Goal: Task Accomplishment & Management: Manage account settings

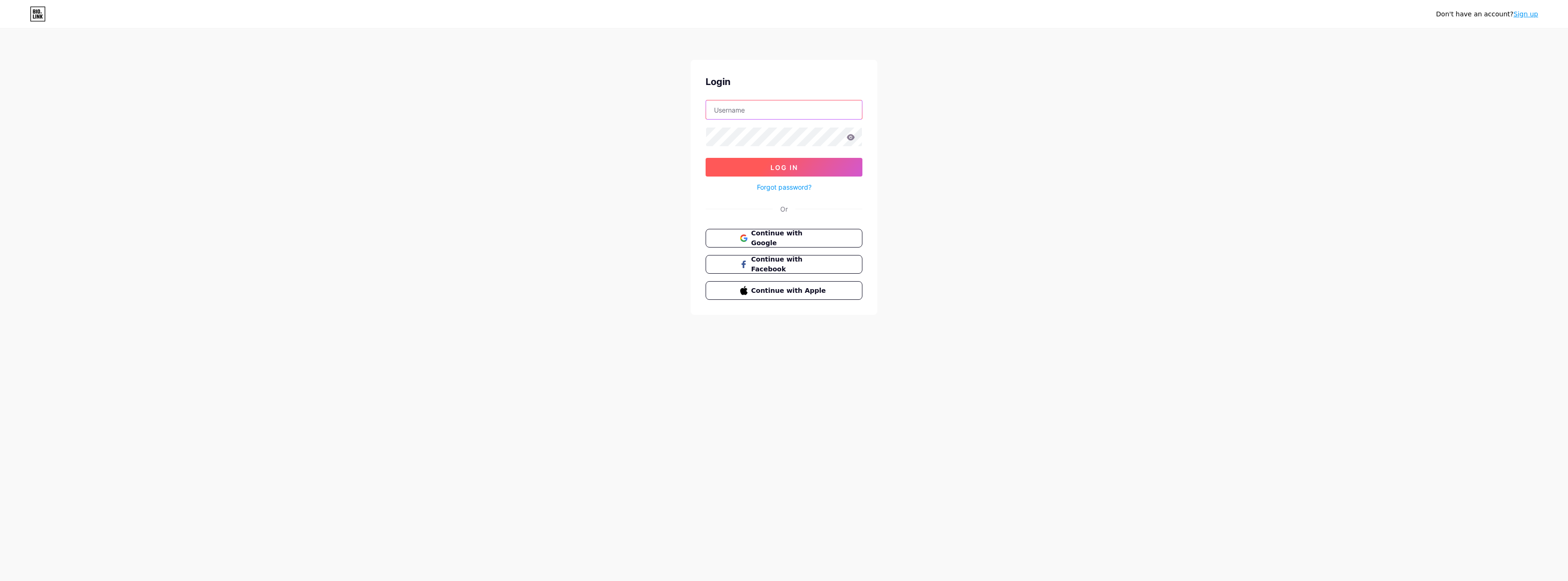
type input "[EMAIL_ADDRESS][DOMAIN_NAME]"
click at [784, 167] on button "Log In" at bounding box center [784, 167] width 157 height 19
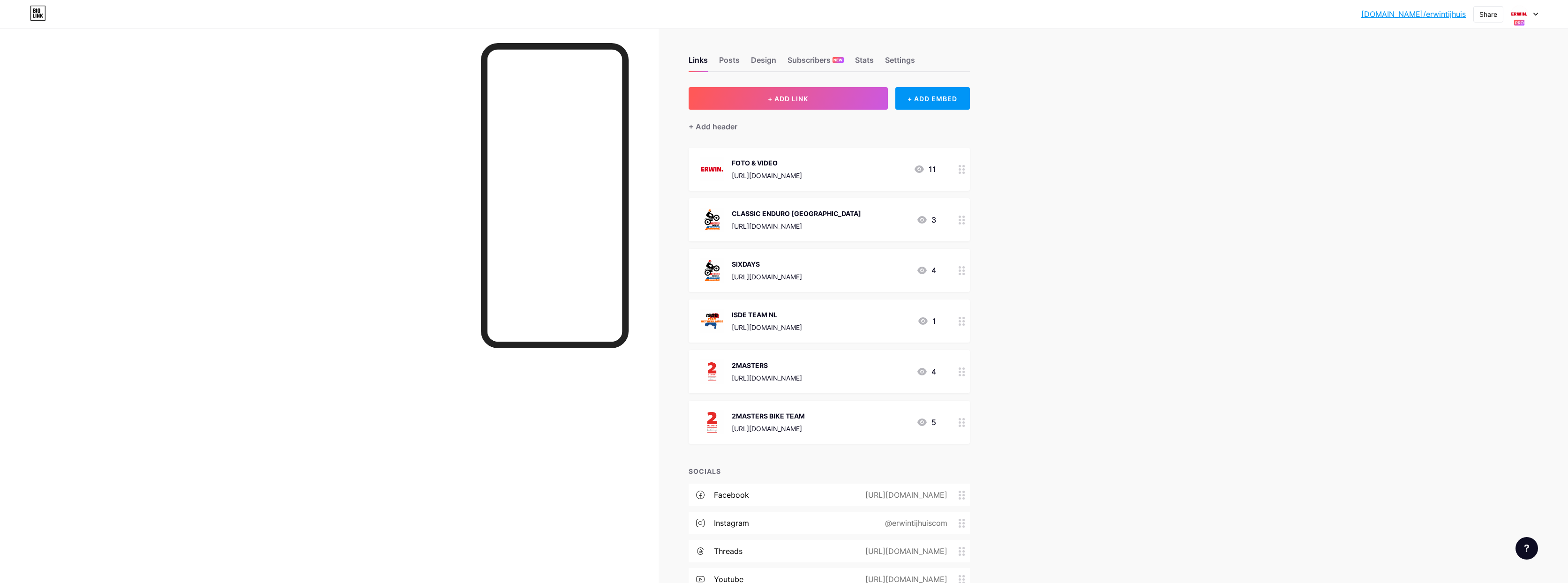
click at [1544, 12] on div "[DOMAIN_NAME]/erwint... [DOMAIN_NAME]/erwintijhuis Share Switch accounts [PERSO…" at bounding box center [784, 14] width 1568 height 17
click at [1538, 13] on icon at bounding box center [1536, 14] width 4 height 2
click at [1474, 134] on div "SIXDAYS" at bounding box center [1485, 135] width 74 height 7
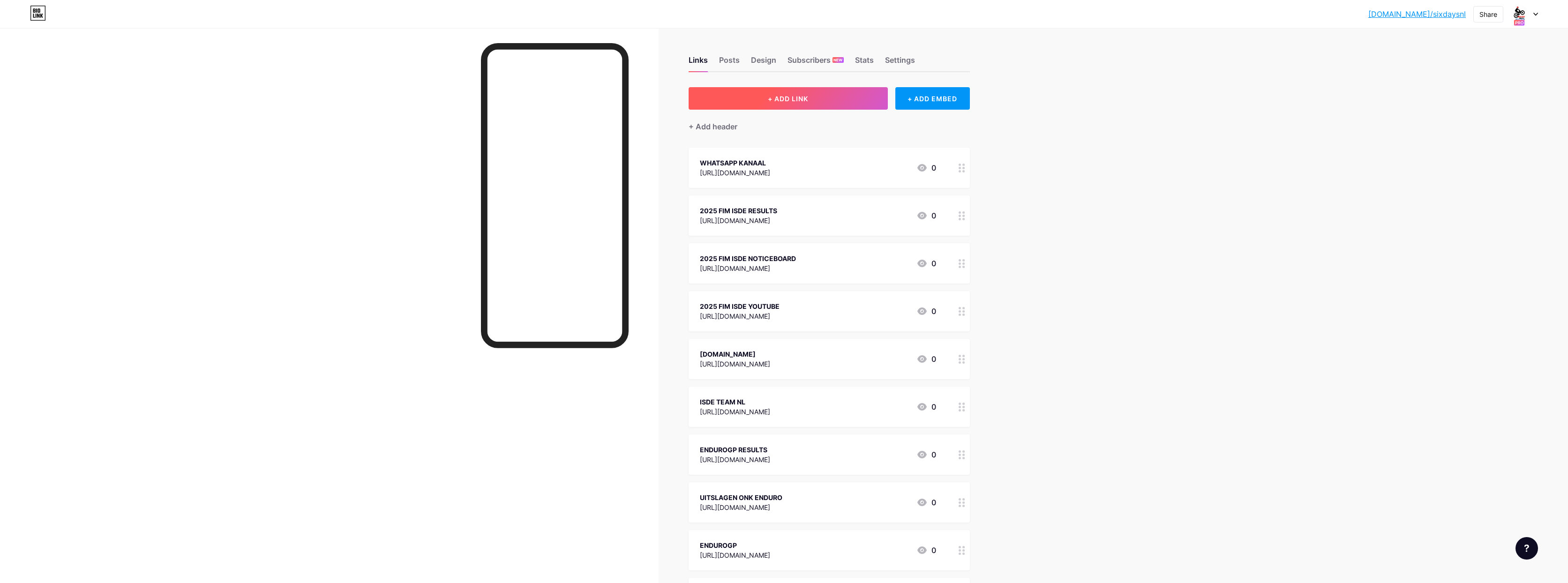
click at [794, 99] on span "+ ADD LINK" at bounding box center [788, 98] width 40 height 8
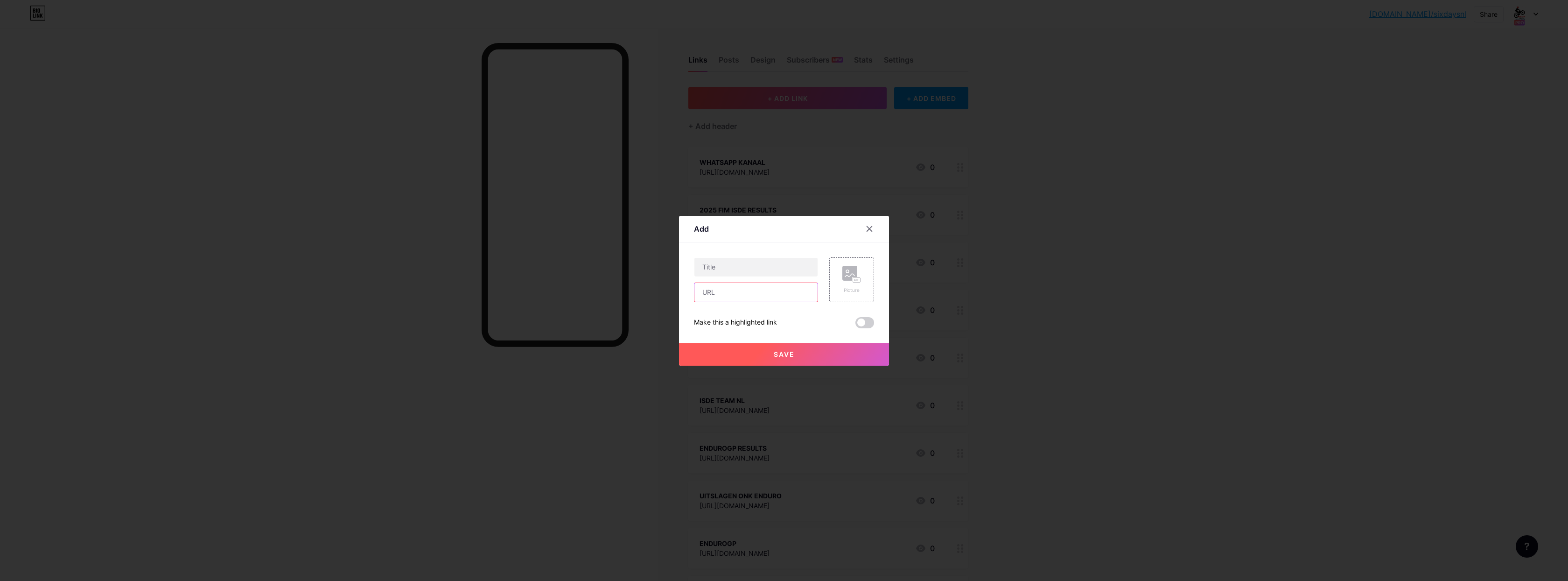
click at [726, 297] on input "text" at bounding box center [756, 292] width 123 height 19
paste input "https://fim-isde.com/2025-program/"
type input "https://fim-isde.com/2025-program/"
click at [730, 270] on input "text" at bounding box center [756, 267] width 123 height 19
type input "2025 FIM ISDE PROGRAMMA"
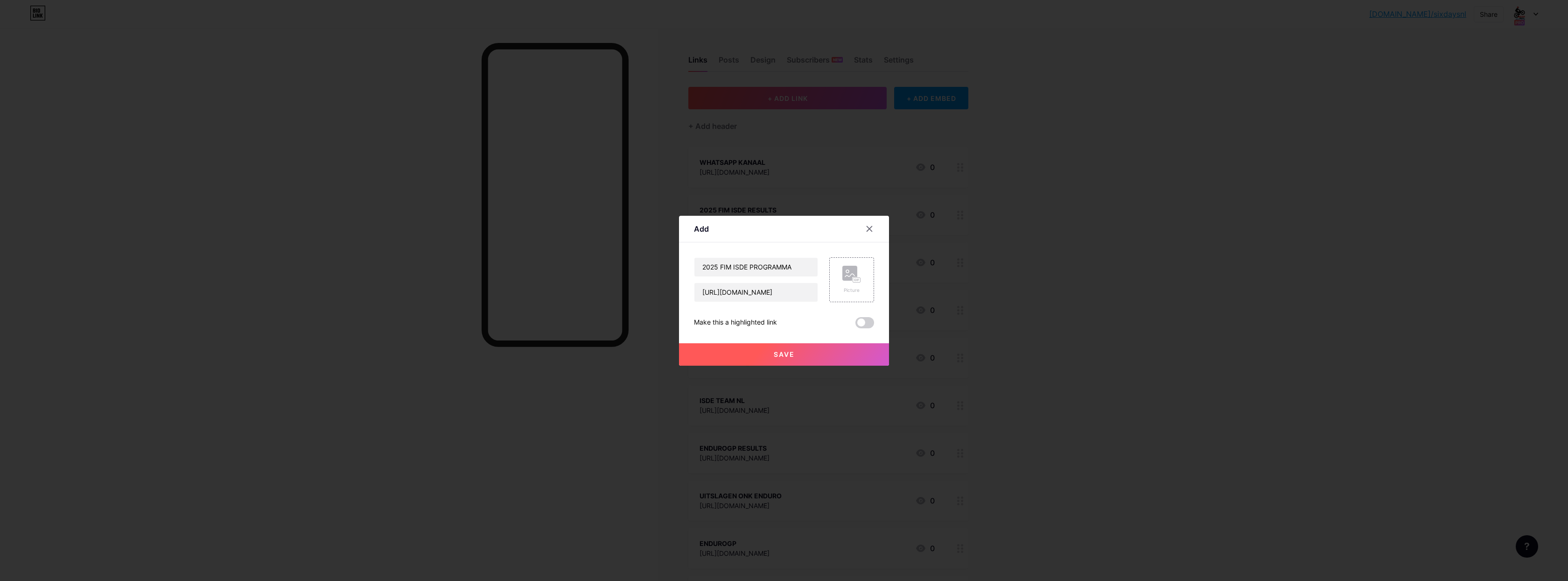
click at [786, 352] on span "Save" at bounding box center [784, 354] width 21 height 8
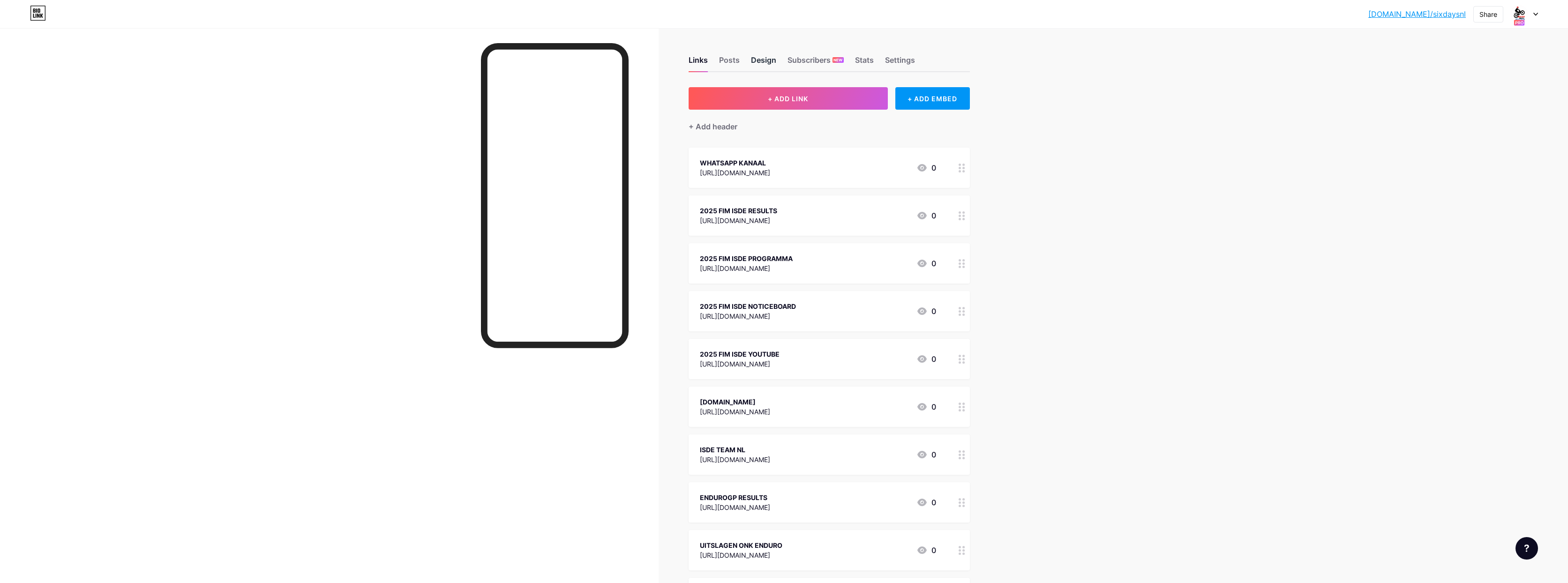
click at [767, 59] on div "Design" at bounding box center [763, 63] width 25 height 17
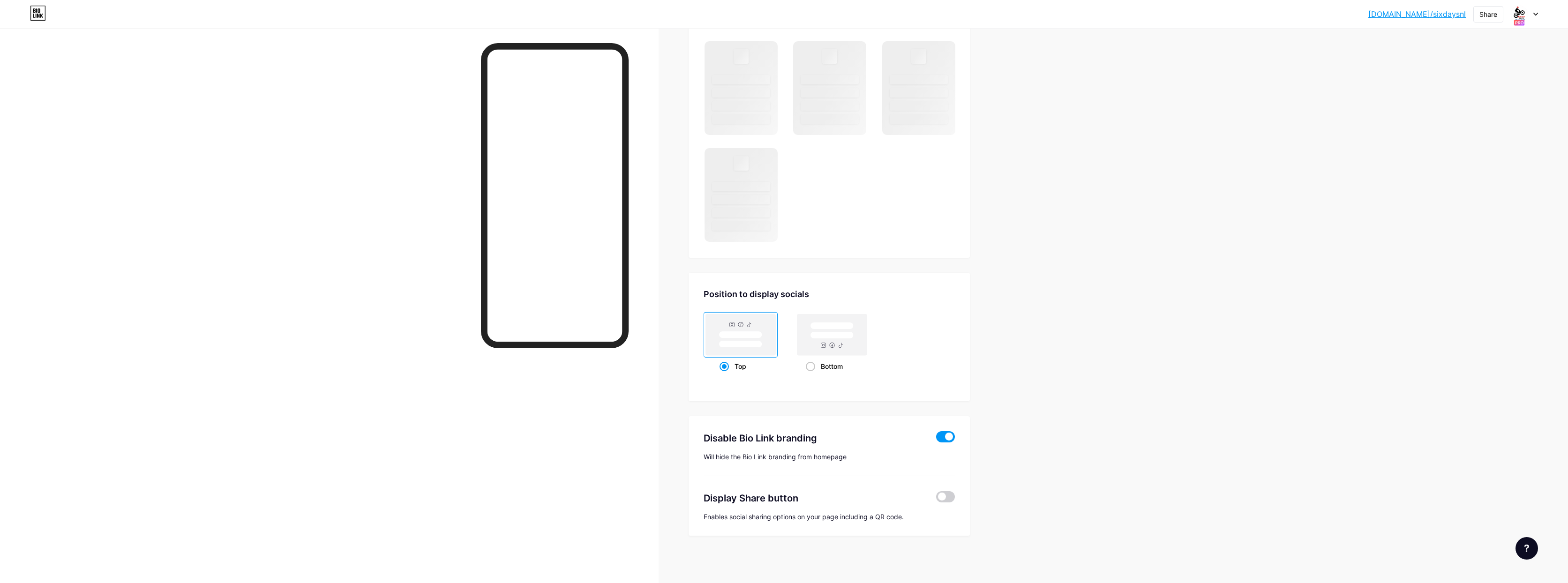
scroll to position [557, 0]
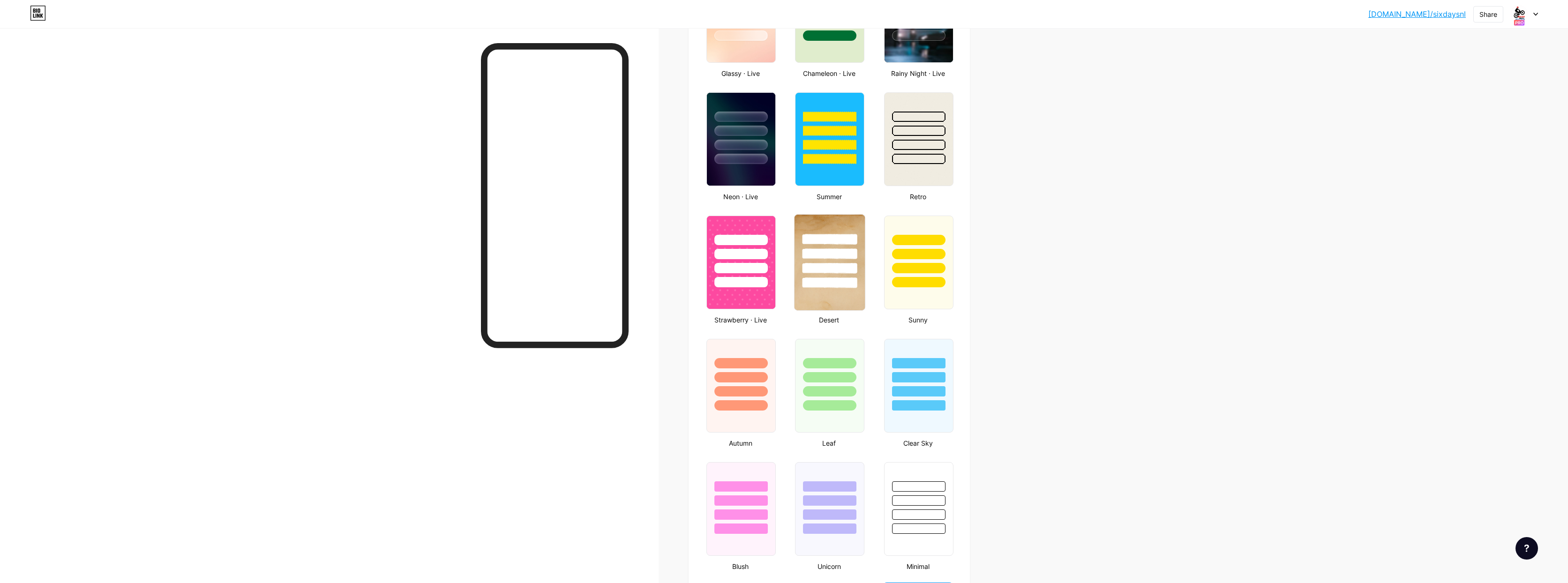
type input "#ffffff"
type input "#000000"
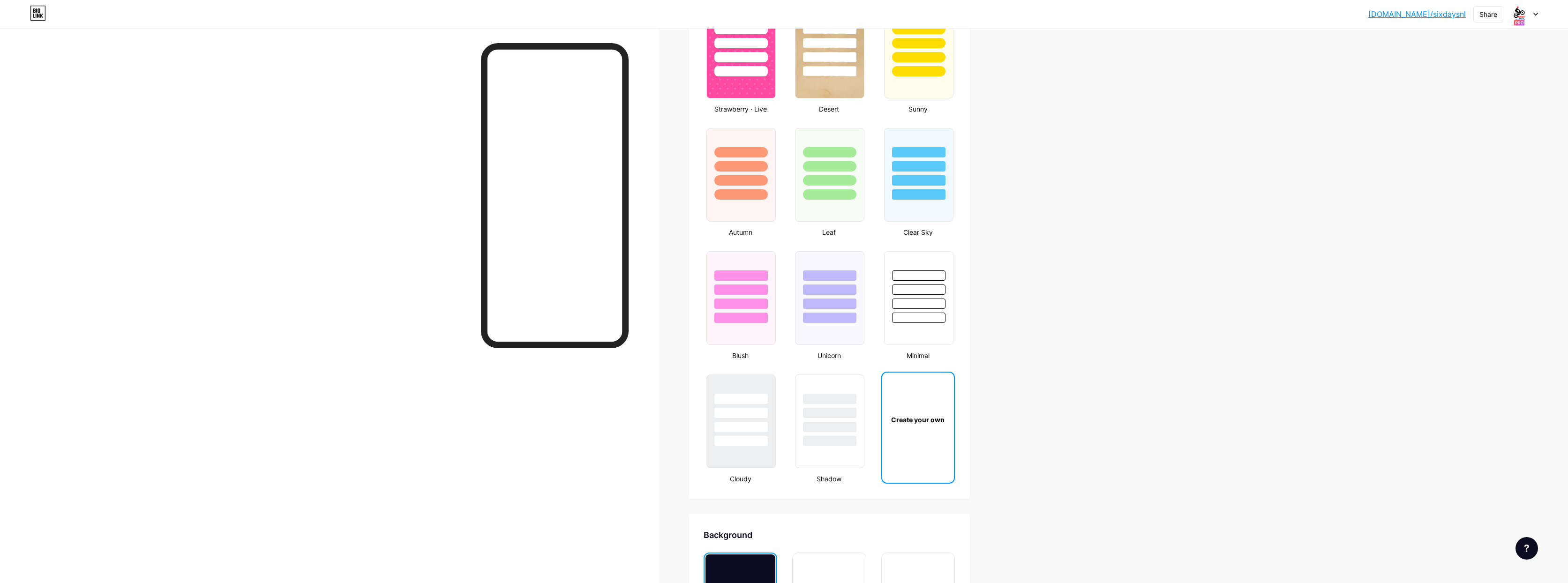
scroll to position [963, 0]
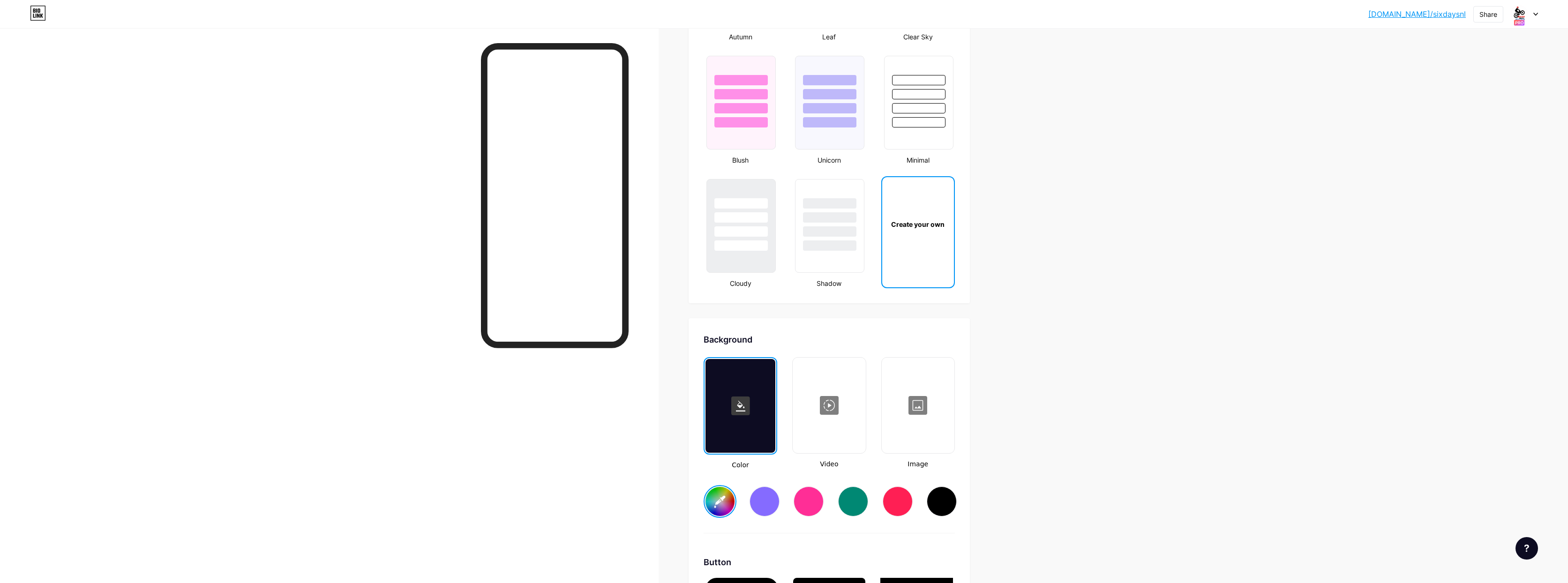
click at [937, 232] on div "Create your own" at bounding box center [918, 224] width 72 height 94
type input "#ffffff"
type input "#000000"
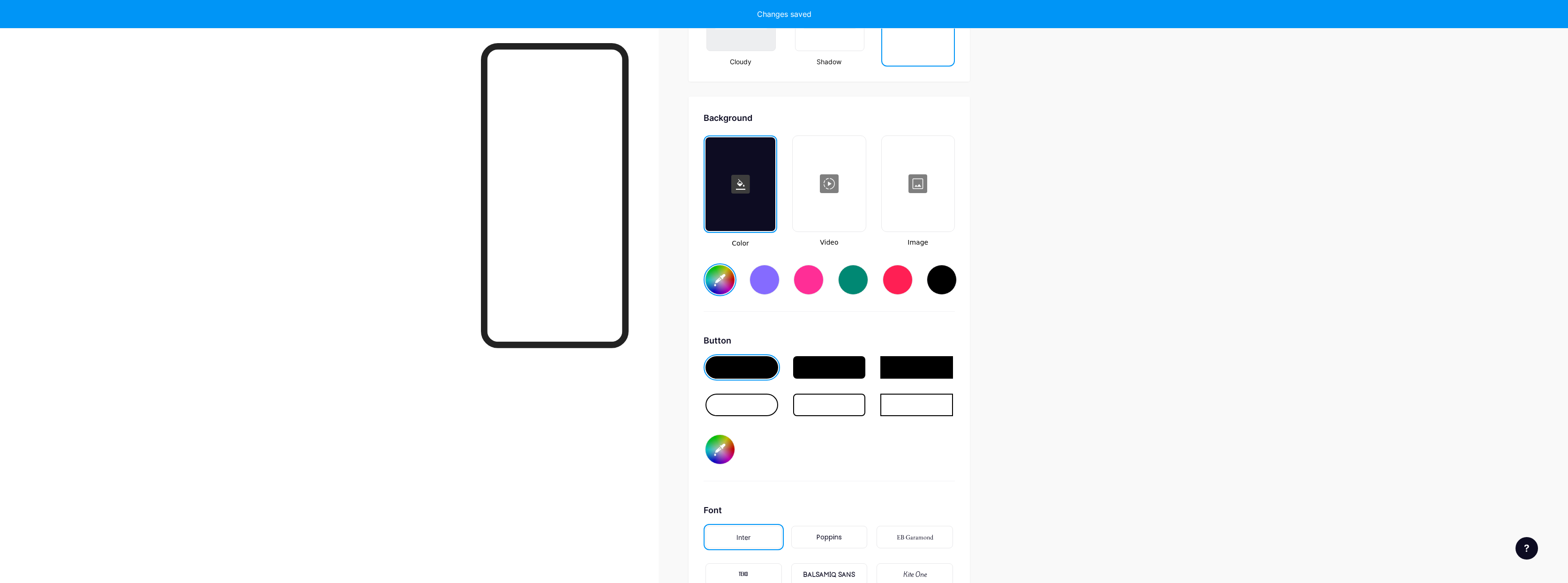
scroll to position [1244, 0]
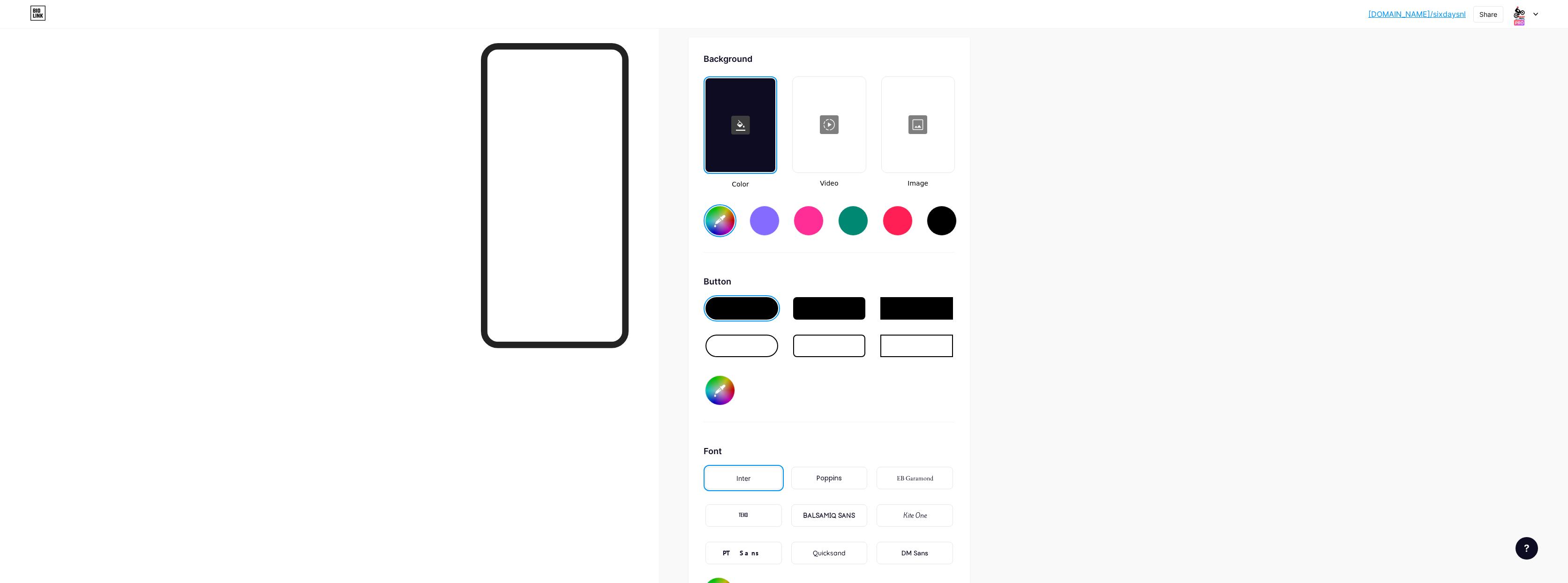
click at [719, 218] on input "#ffffff" at bounding box center [720, 221] width 29 height 29
type input "#0433ff"
type input "#000000"
type input "#0433ff"
type input "#000000"
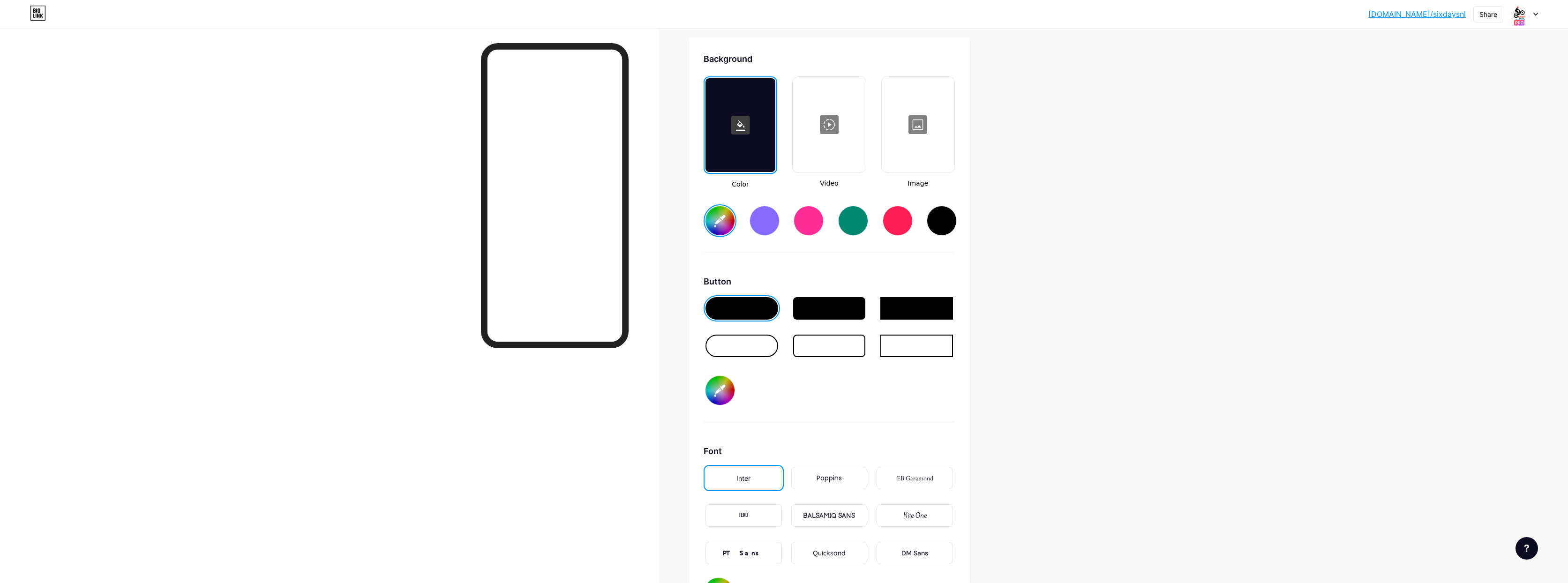
type input "#0433ff"
type input "#000000"
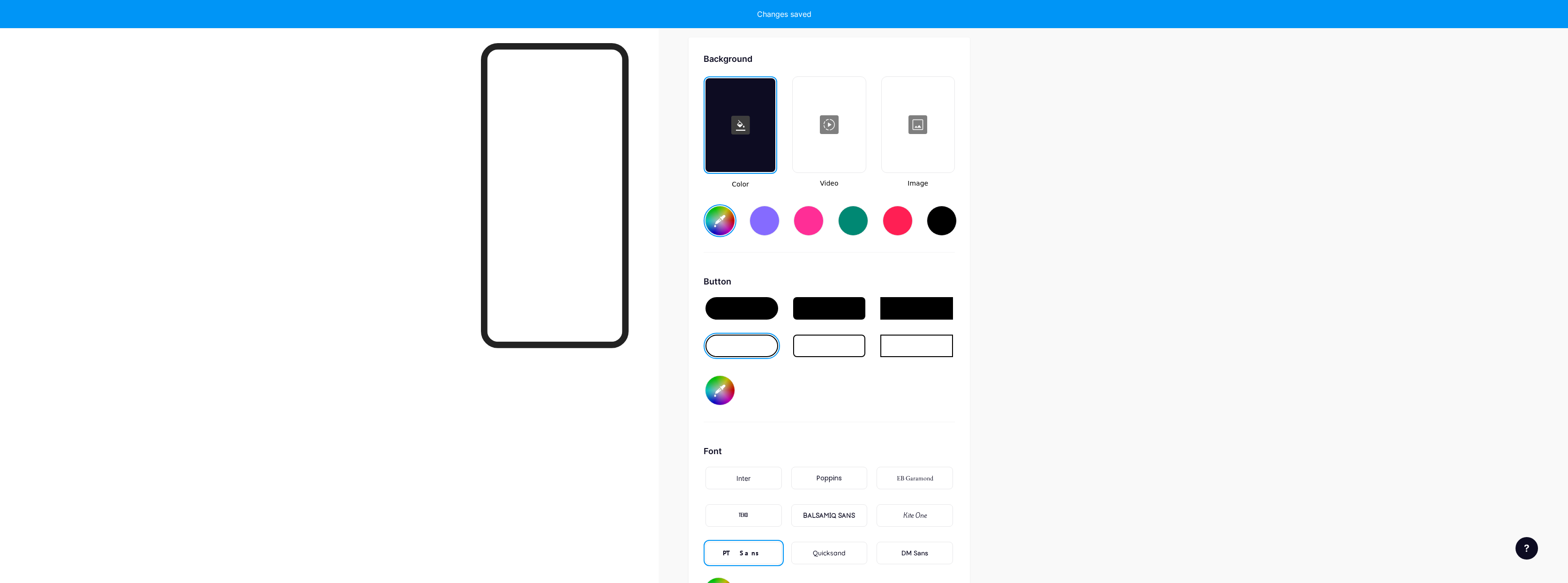
type input "#0433ff"
type input "#000000"
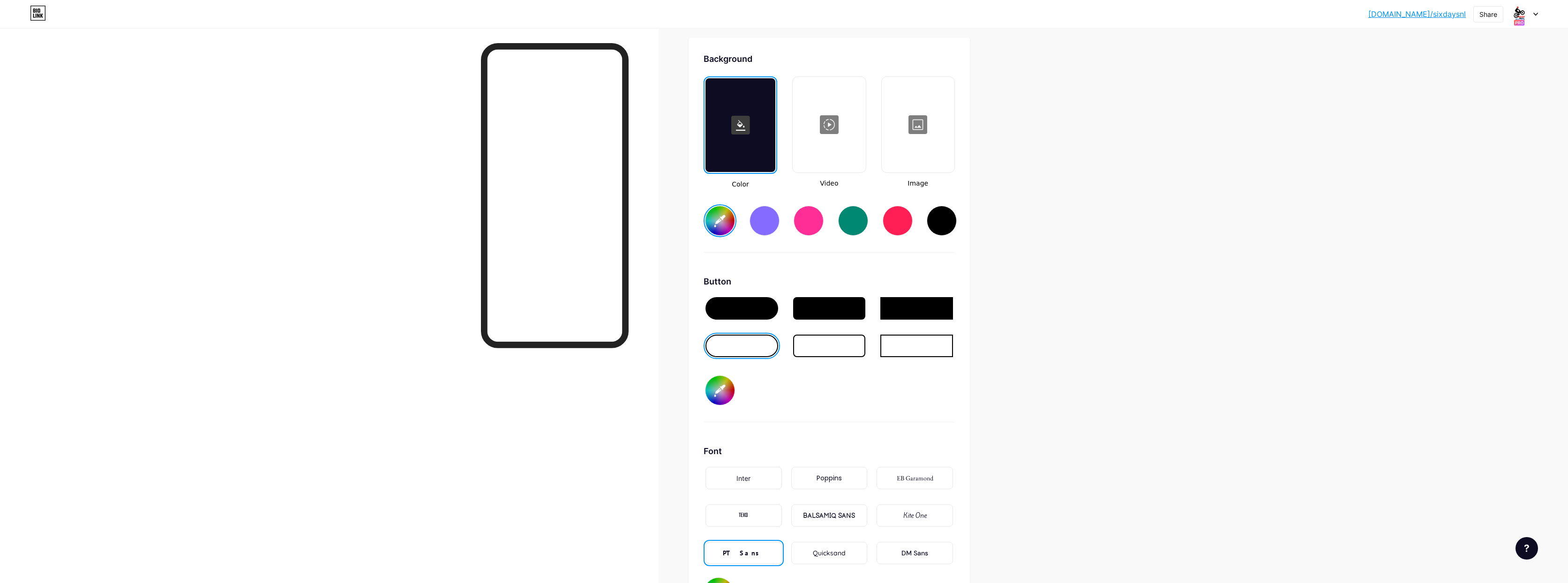
click at [734, 345] on div at bounding box center [742, 345] width 73 height 23
type input "#0433ff"
type input "#000000"
type input "#0433ff"
type input "#000000"
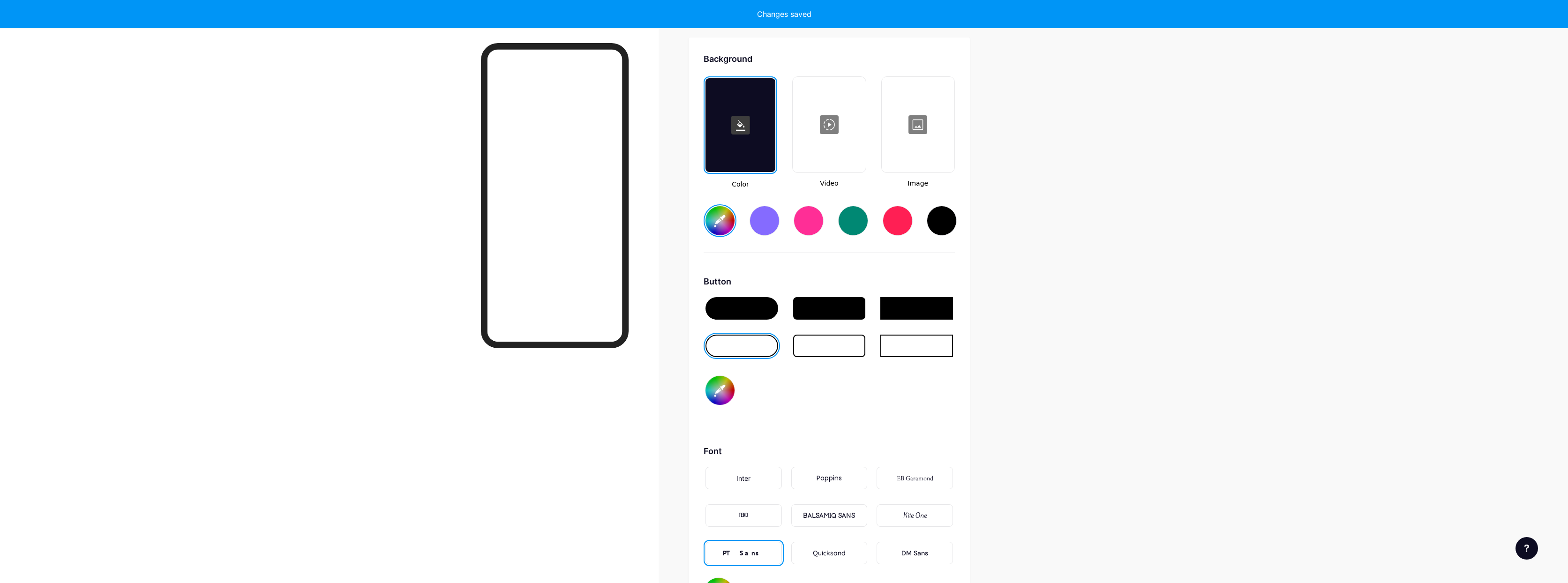
type input "#0433ff"
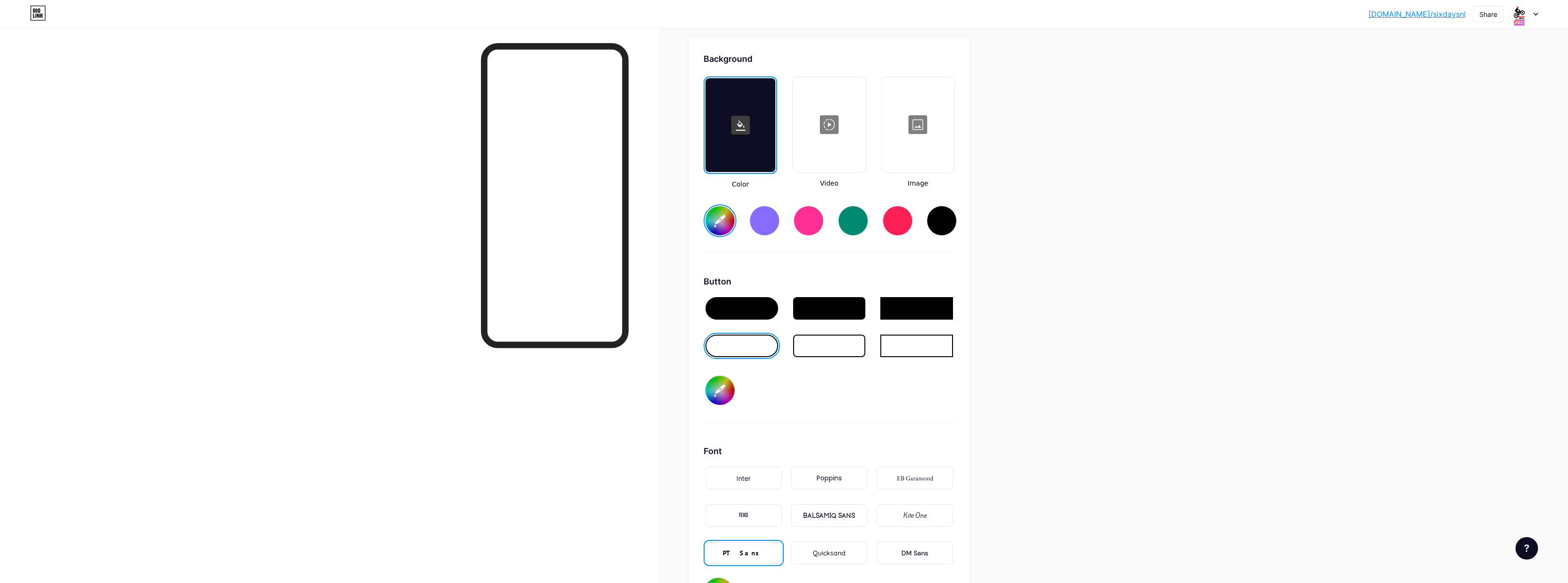
click at [724, 394] on input "#000000" at bounding box center [720, 391] width 29 height 29
type input "#ff9300"
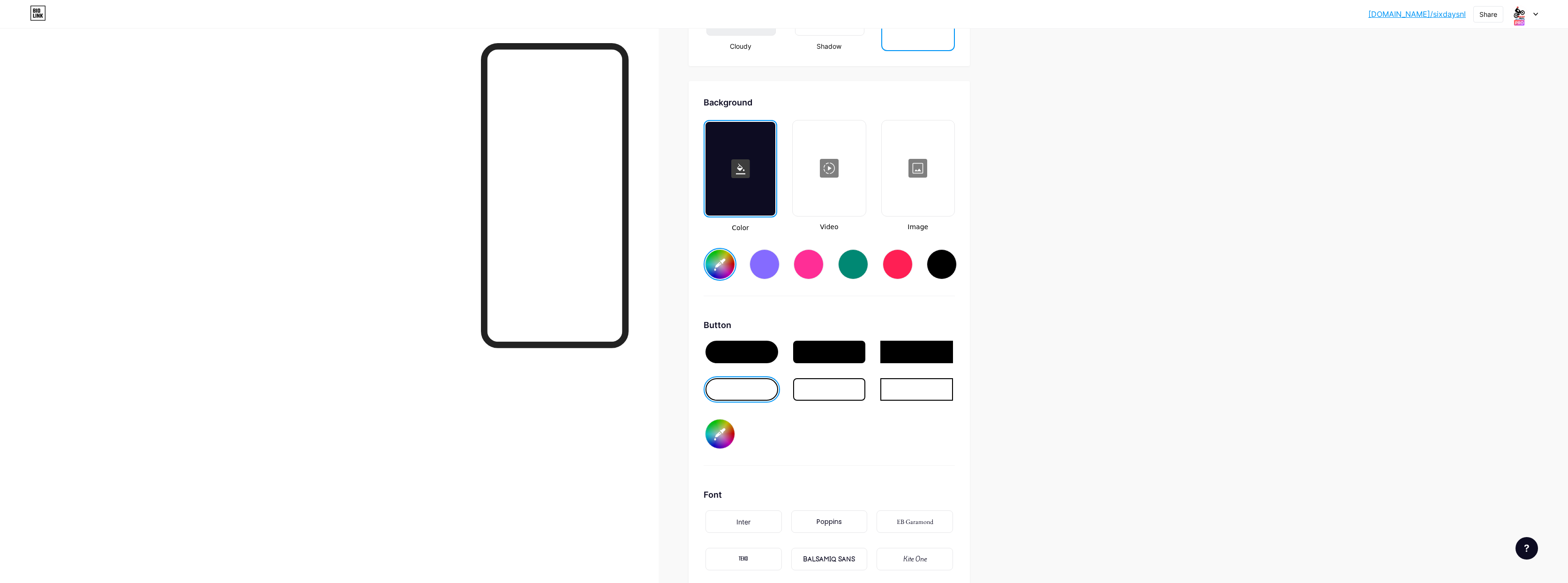
scroll to position [1198, 0]
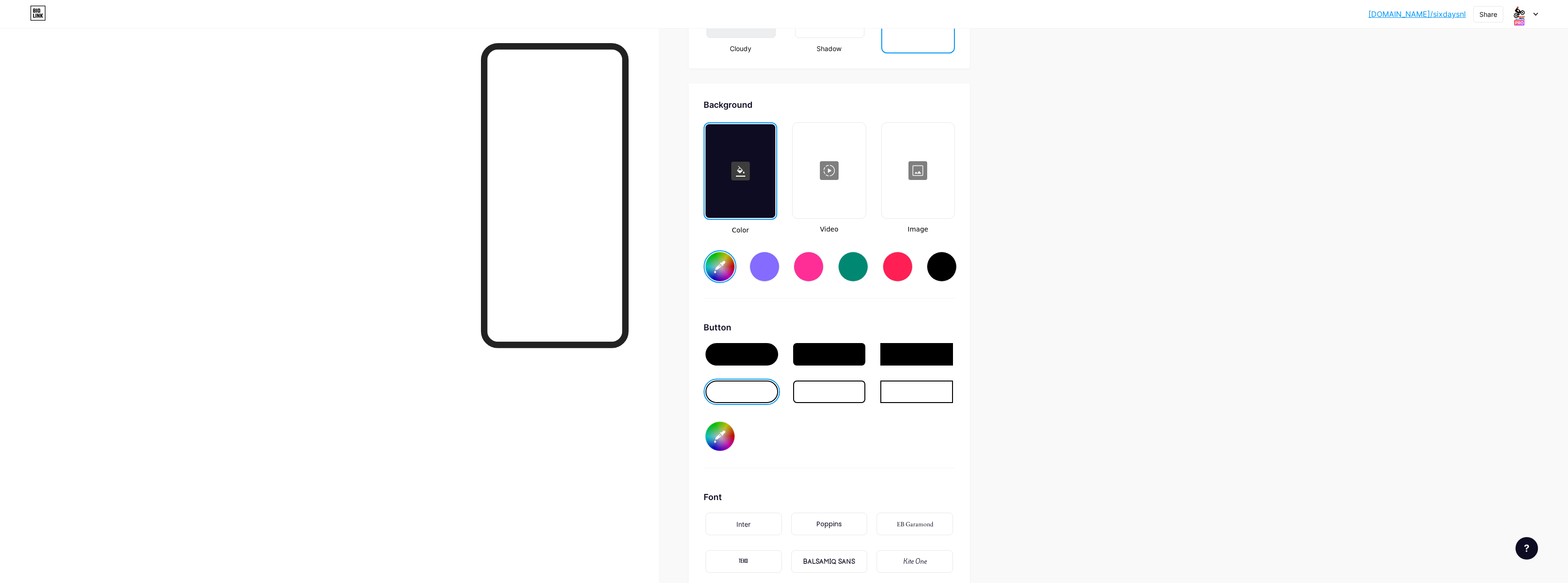
click at [724, 272] on input "#0433ff" at bounding box center [720, 266] width 29 height 29
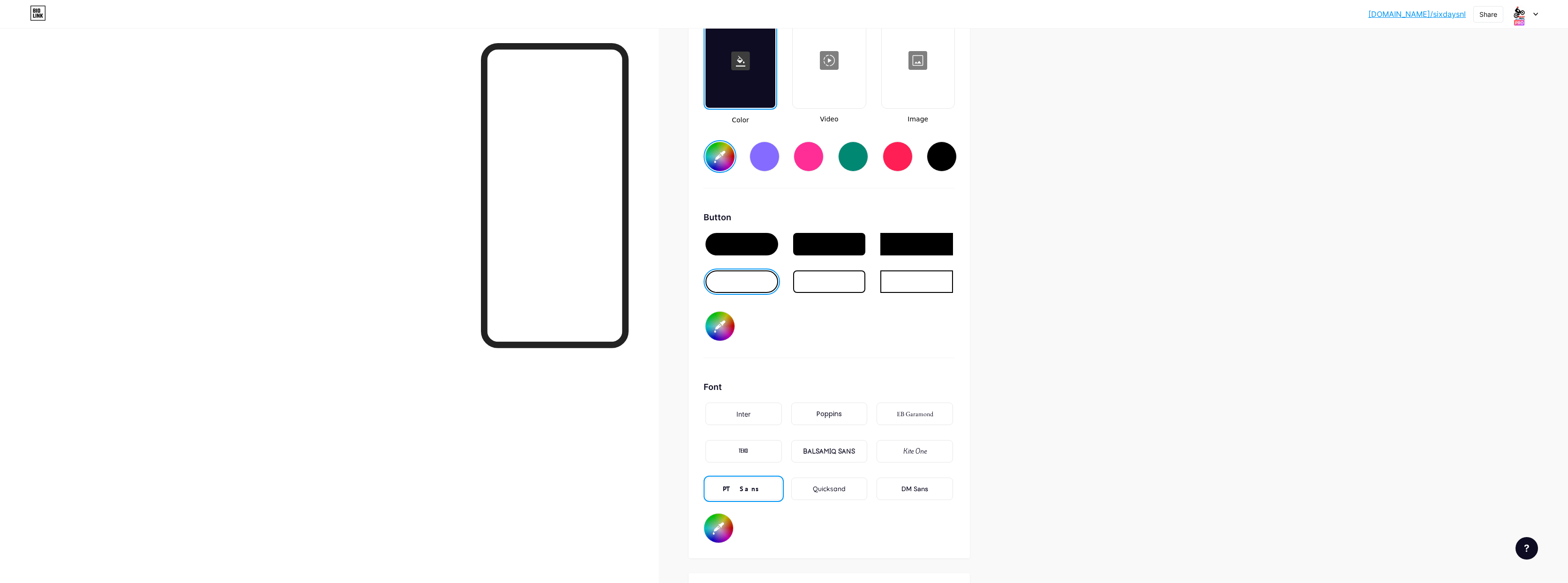
scroll to position [1311, 0]
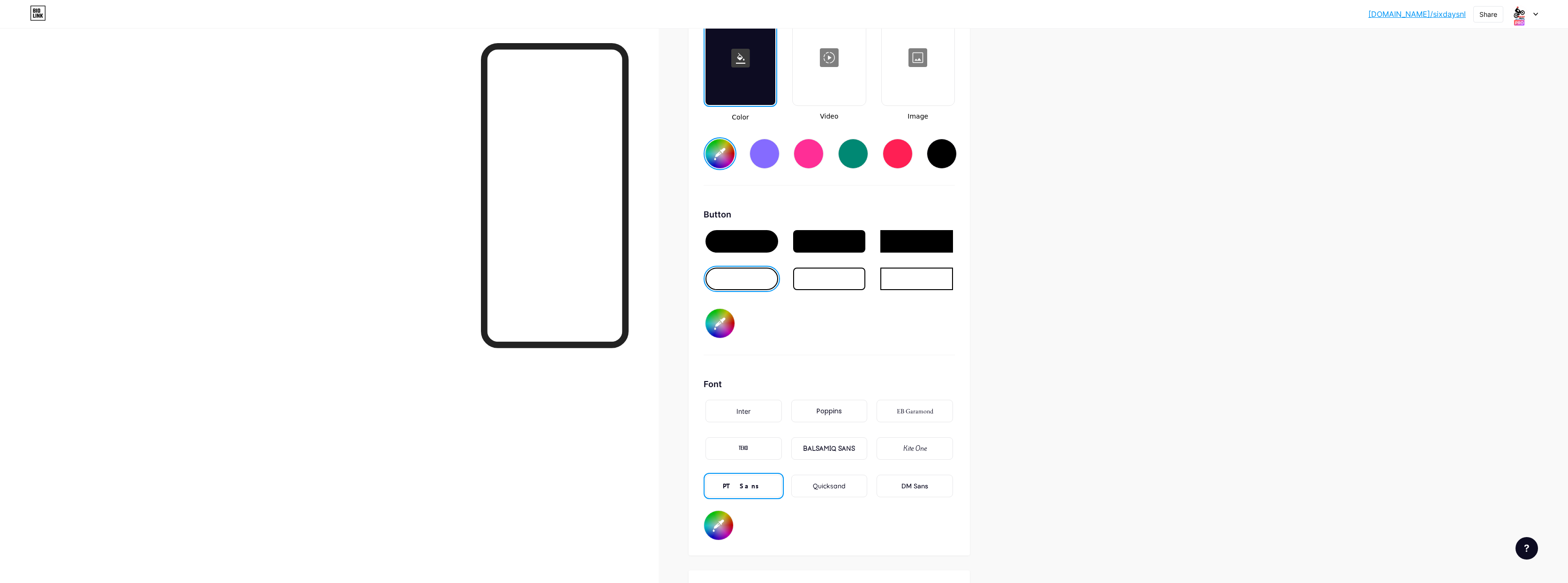
click at [722, 516] on input "#000000" at bounding box center [719, 526] width 29 height 29
click at [720, 532] on input "#000000" at bounding box center [719, 525] width 29 height 29
click at [727, 516] on input "#000000" at bounding box center [719, 525] width 29 height 29
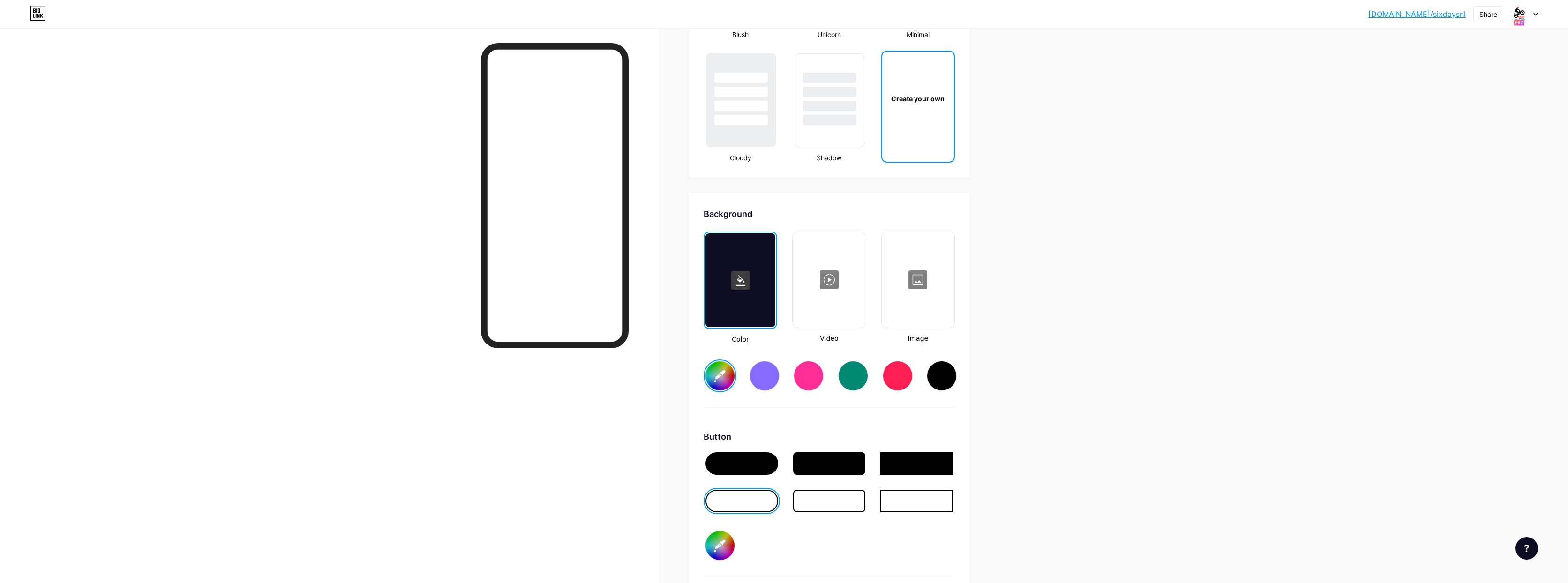
scroll to position [1085, 0]
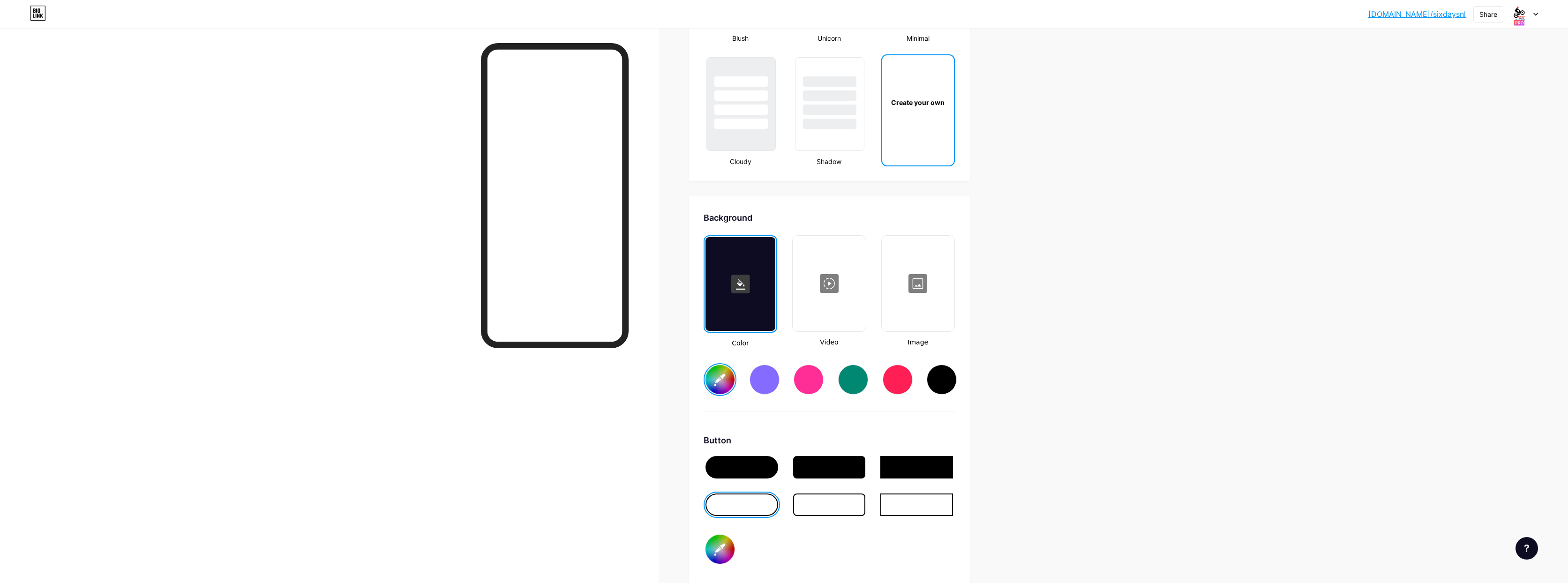
click at [922, 128] on div "Create your own" at bounding box center [918, 101] width 72 height 94
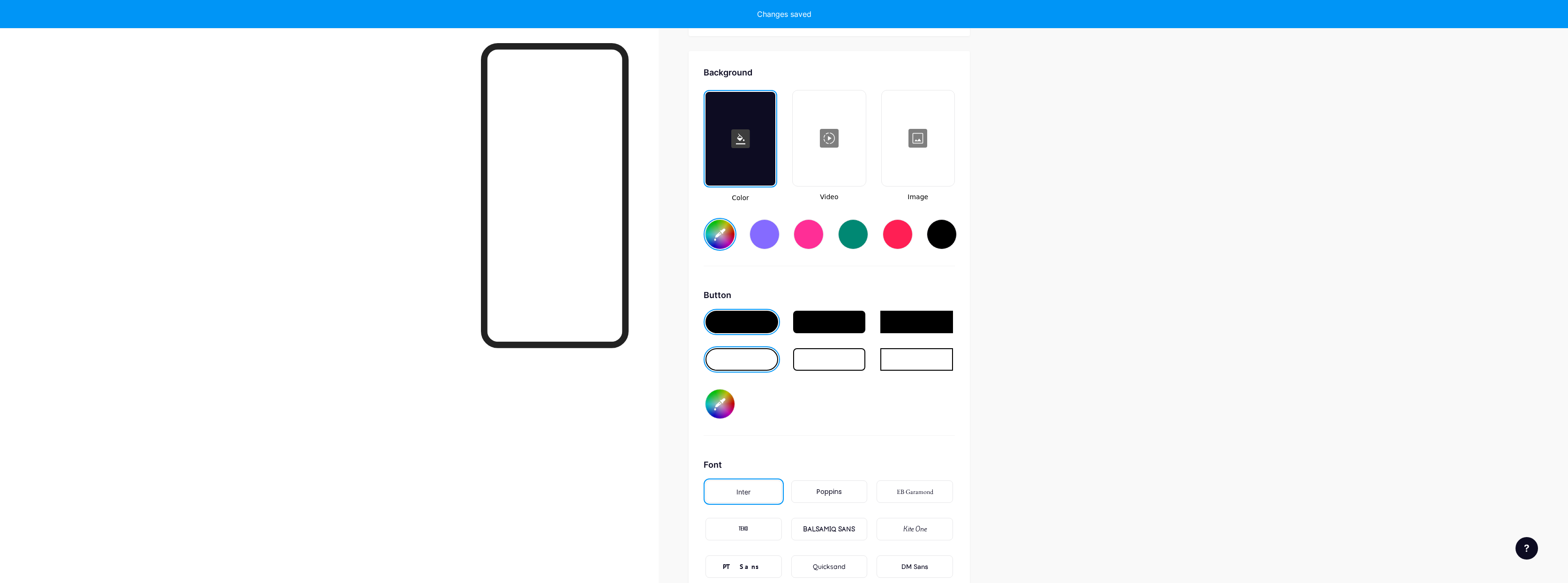
scroll to position [1244, 0]
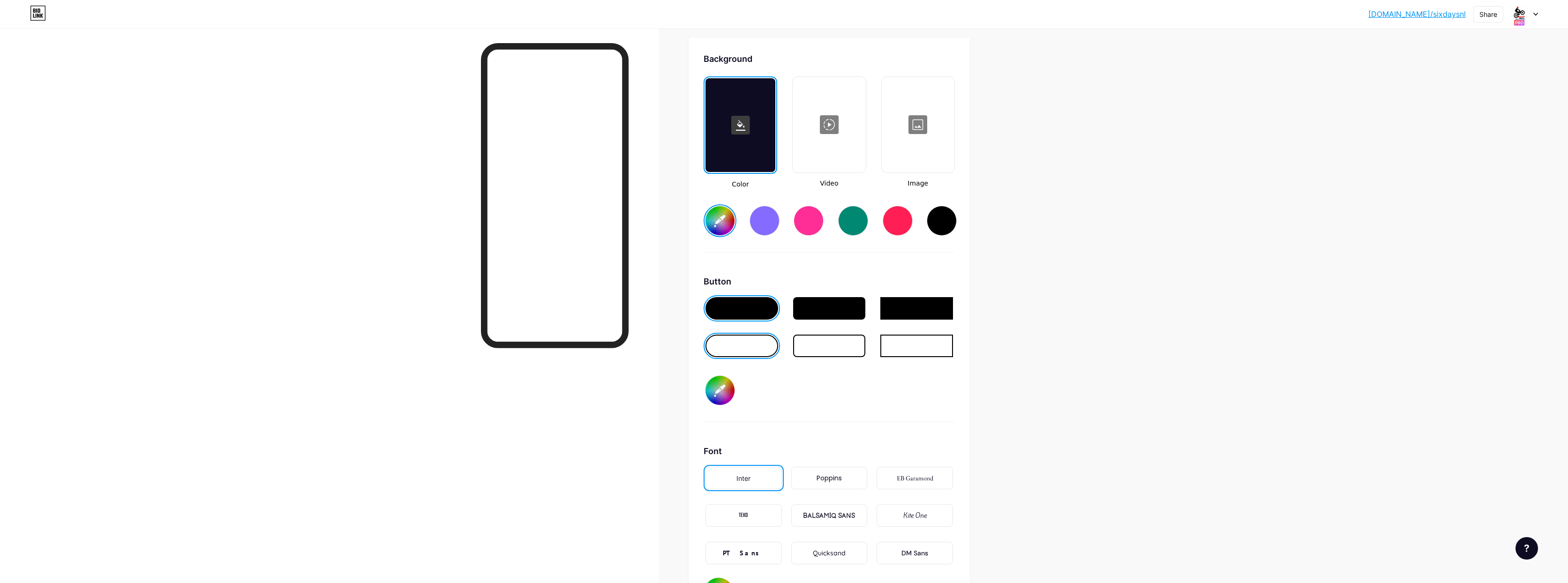
click at [738, 348] on div at bounding box center [742, 345] width 73 height 23
click at [728, 225] on input "#ff2600" at bounding box center [720, 221] width 29 height 29
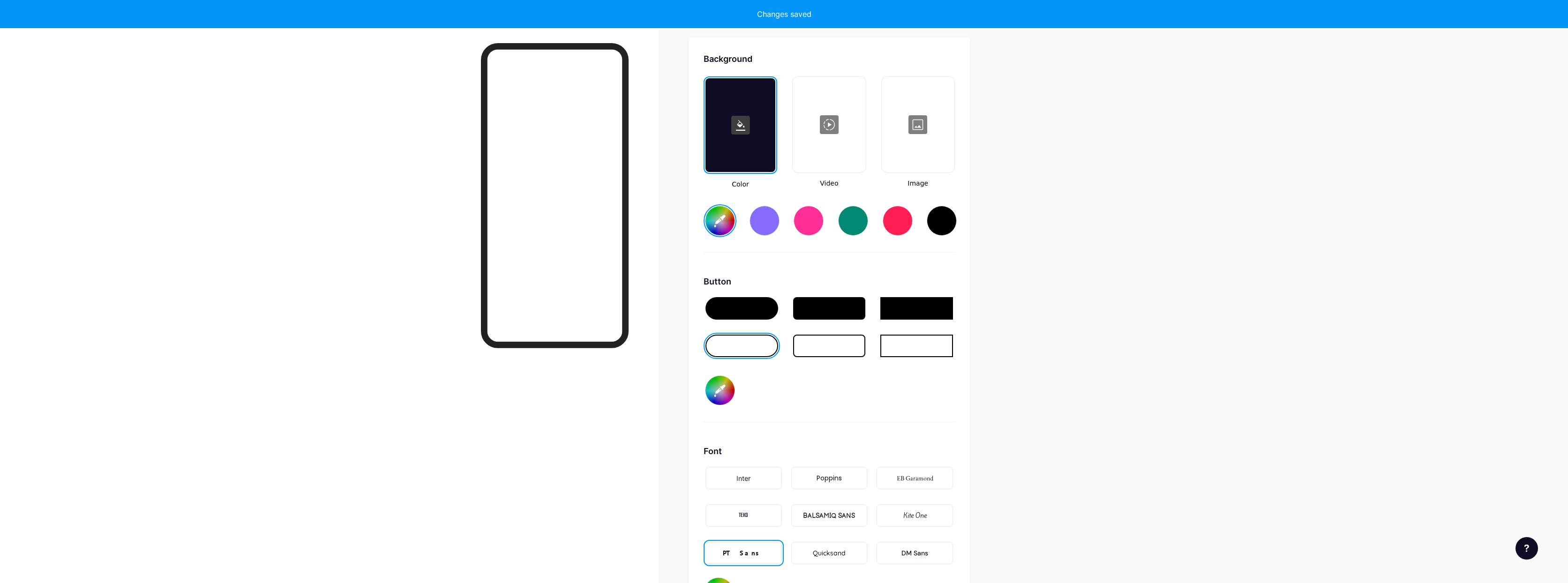
type input "#ffffff"
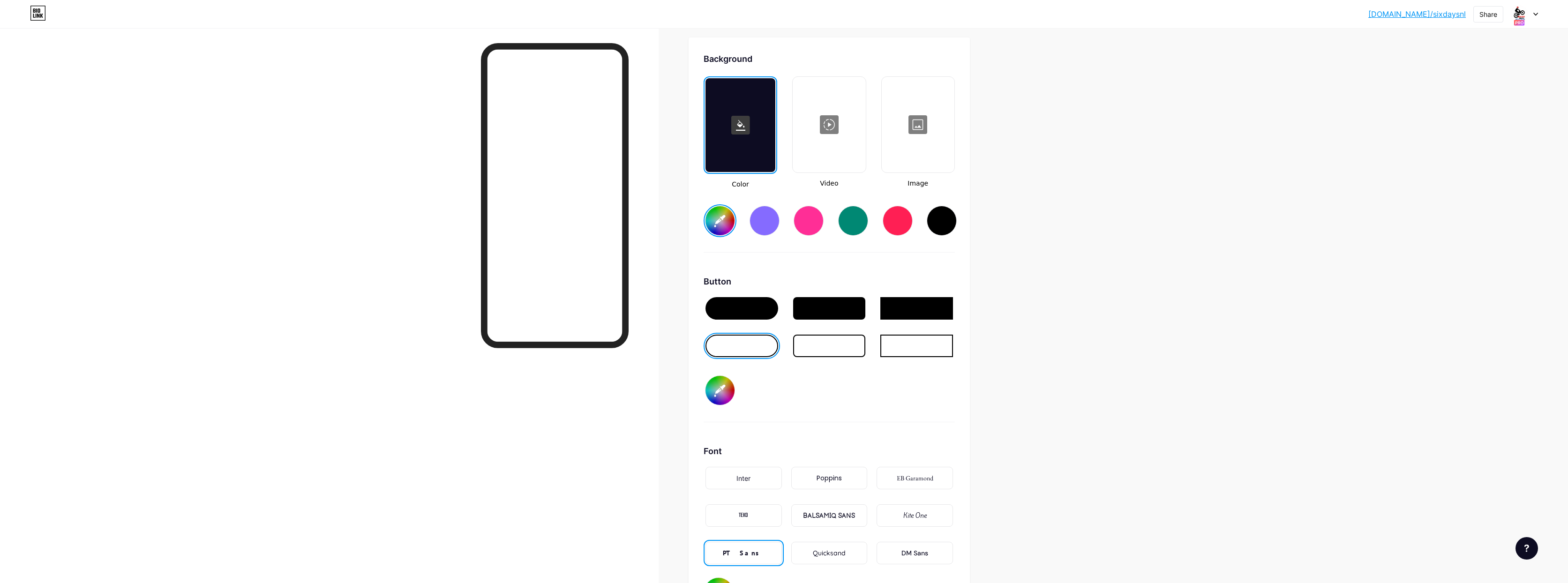
click at [1539, 15] on div "bio.link/sixday... bio.link/sixdaysnl Share Switch accounts SIXDAYS bio.link/si…" at bounding box center [784, 14] width 1568 height 17
click at [1536, 11] on div at bounding box center [1525, 14] width 27 height 17
click at [1468, 82] on div "[PERSON_NAME]." at bounding box center [1488, 82] width 80 height 7
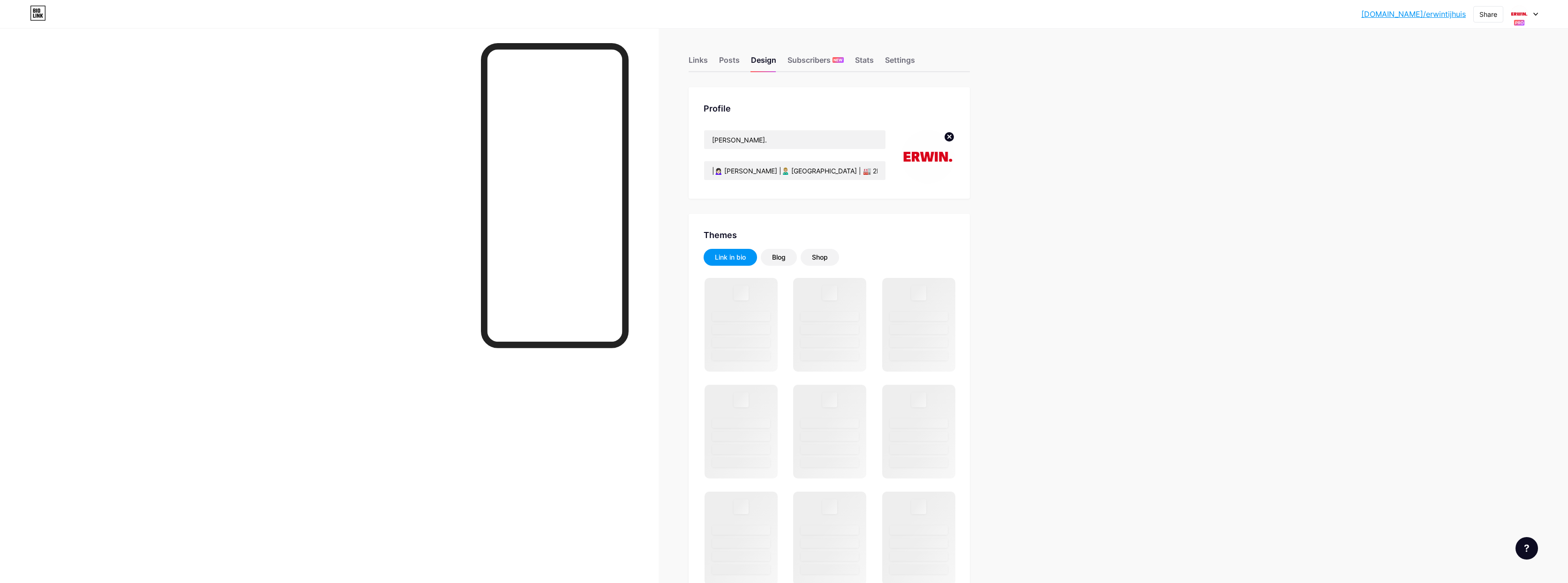
click at [1534, 13] on icon at bounding box center [1536, 14] width 4 height 2
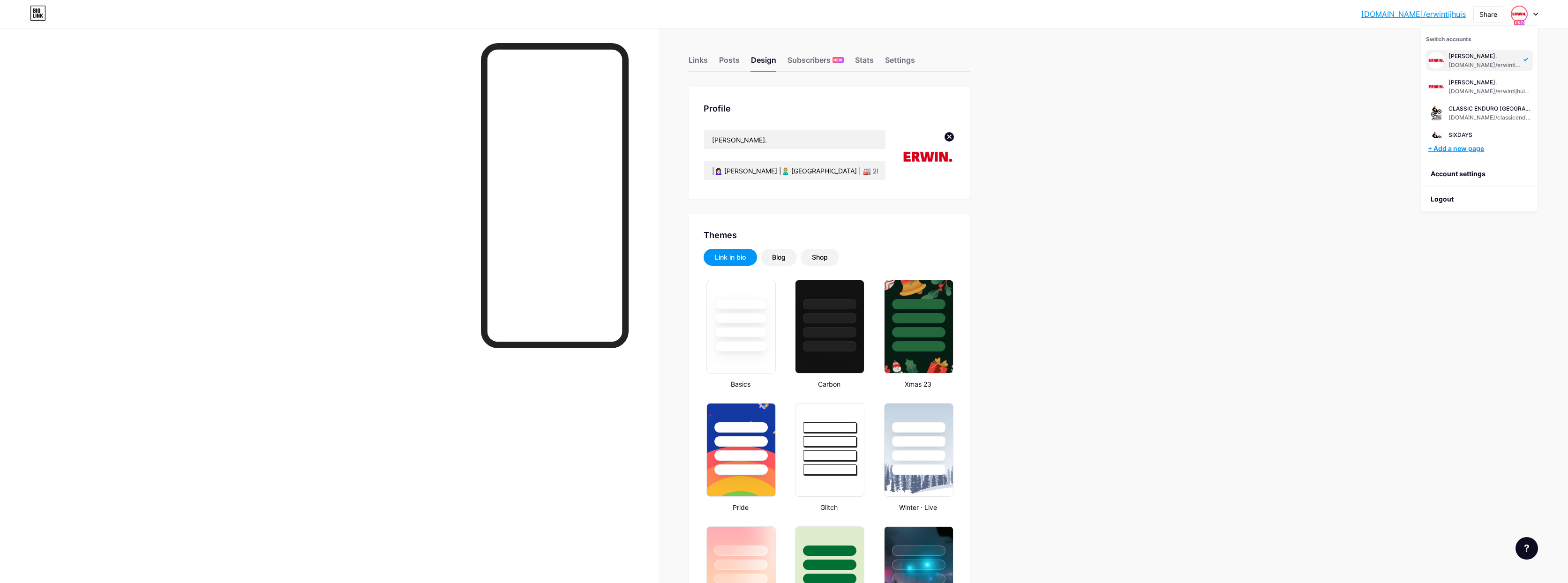
type input "#ffffff"
type input "#000000"
click at [1452, 197] on li "Logout" at bounding box center [1480, 199] width 116 height 25
